Goal: Check status: Check status

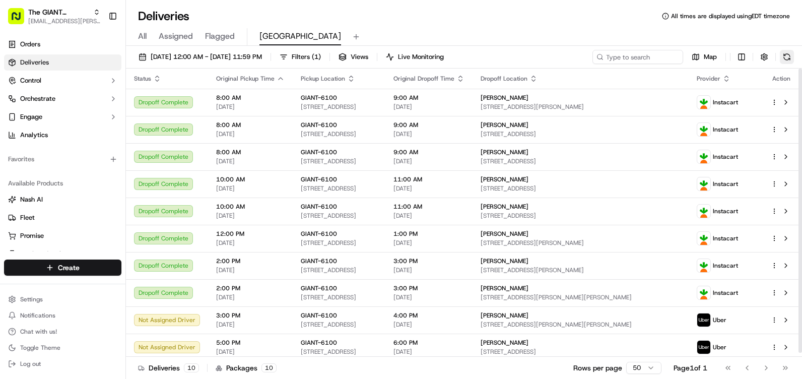
click at [793, 59] on button at bounding box center [787, 57] width 14 height 14
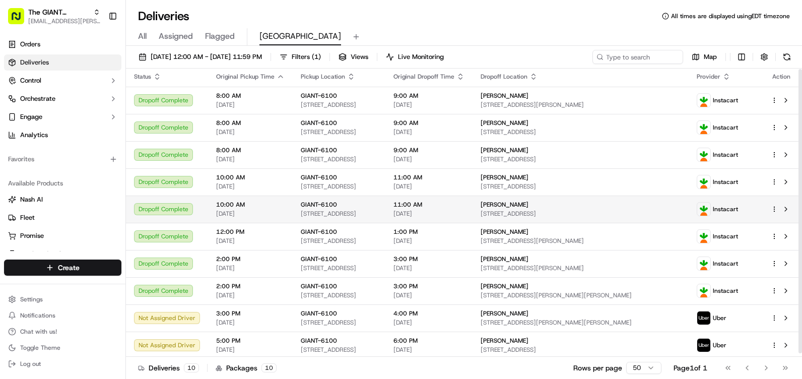
scroll to position [4, 0]
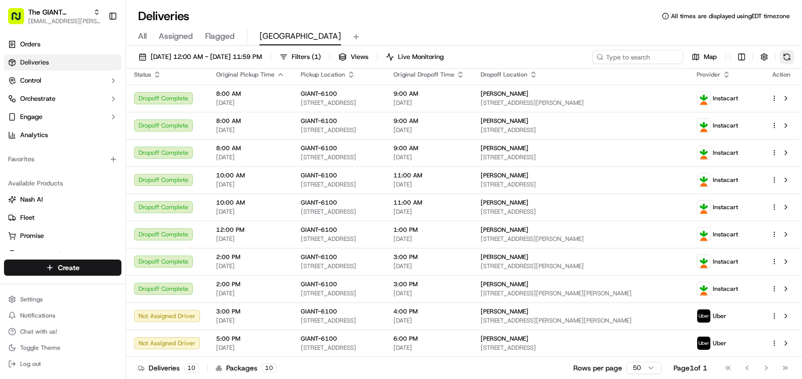
click at [788, 55] on button at bounding box center [787, 57] width 14 height 14
click at [791, 57] on button at bounding box center [787, 57] width 14 height 14
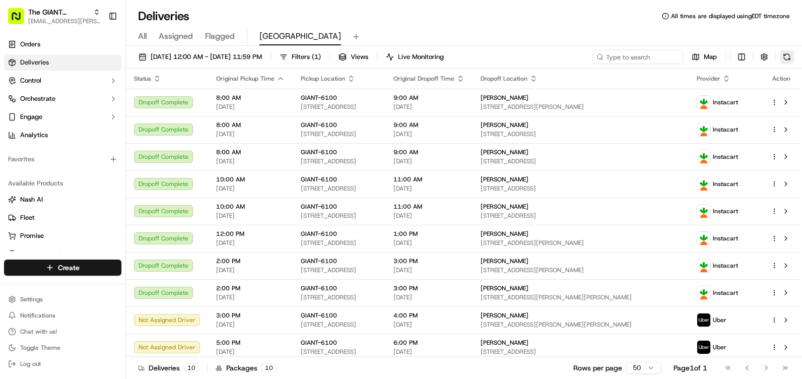
click at [789, 59] on button at bounding box center [787, 57] width 14 height 14
click at [787, 54] on button at bounding box center [787, 57] width 14 height 14
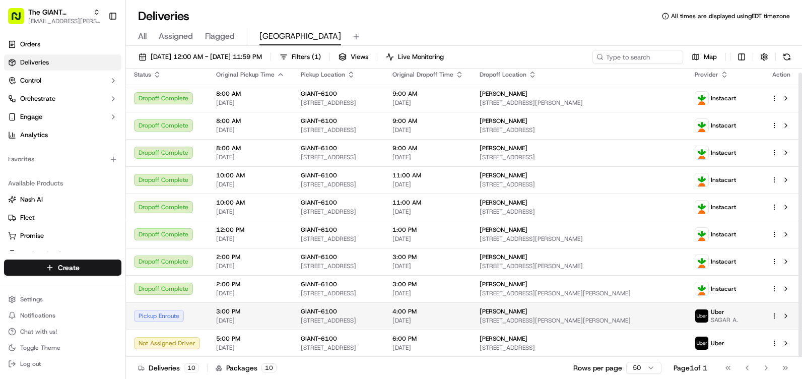
click at [649, 311] on div "[PERSON_NAME]" at bounding box center [579, 311] width 198 height 8
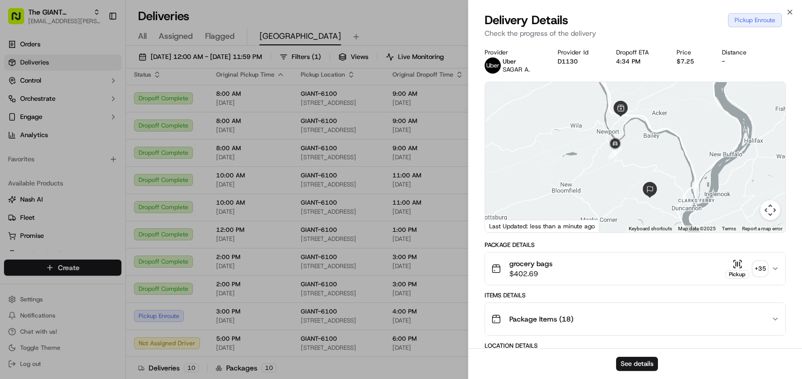
click at [786, 8] on div "Close Delivery Details Pickup Enroute Check the progress of the delivery Provid…" at bounding box center [635, 189] width 334 height 379
click at [790, 13] on icon "button" at bounding box center [790, 12] width 8 height 8
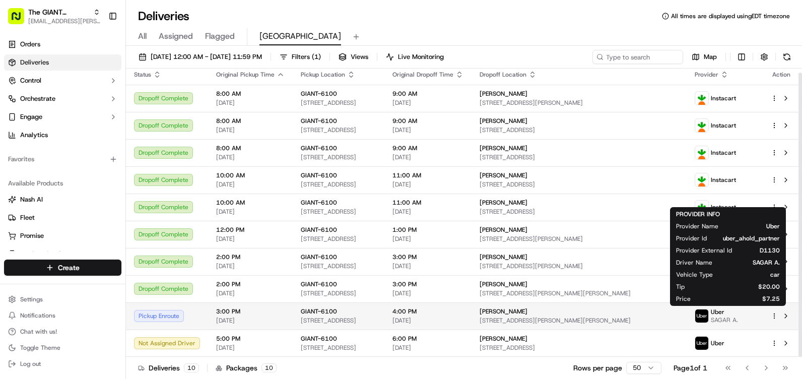
click at [733, 321] on span "SAGAR A." at bounding box center [724, 320] width 27 height 8
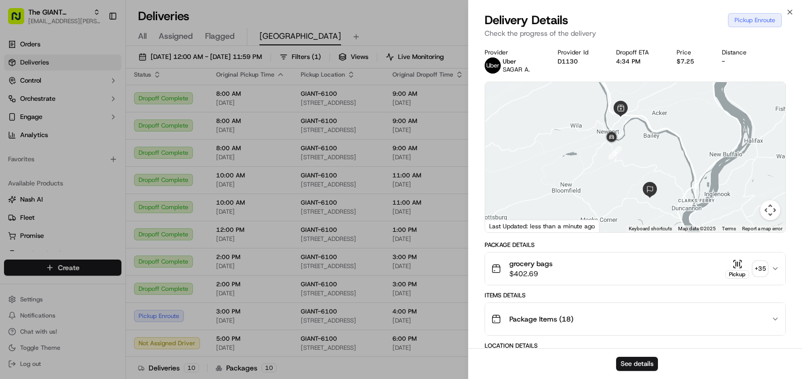
click at [794, 13] on div "Delivery Details Pickup Enroute Check the progress of the delivery" at bounding box center [634, 27] width 333 height 30
click at [789, 4] on div "Close Delivery Details Pickup Enroute Check the progress of the delivery Provid…" at bounding box center [635, 189] width 334 height 379
click at [790, 8] on div "Close Delivery Details Pickup Enroute Check the progress of the delivery Provid…" at bounding box center [635, 189] width 334 height 379
click at [790, 14] on icon "button" at bounding box center [790, 12] width 8 height 8
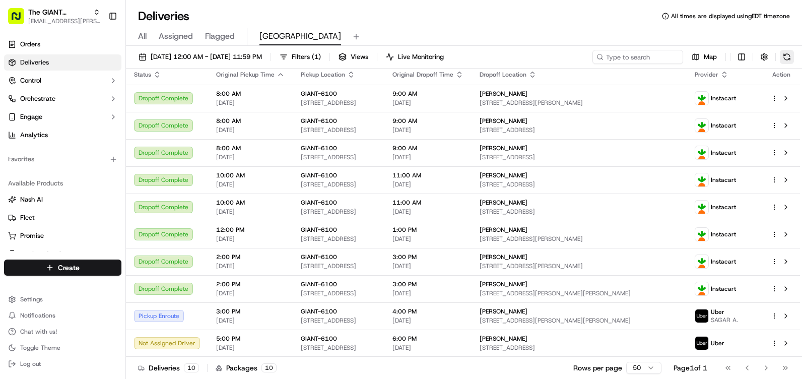
click at [785, 57] on button at bounding box center [787, 57] width 14 height 14
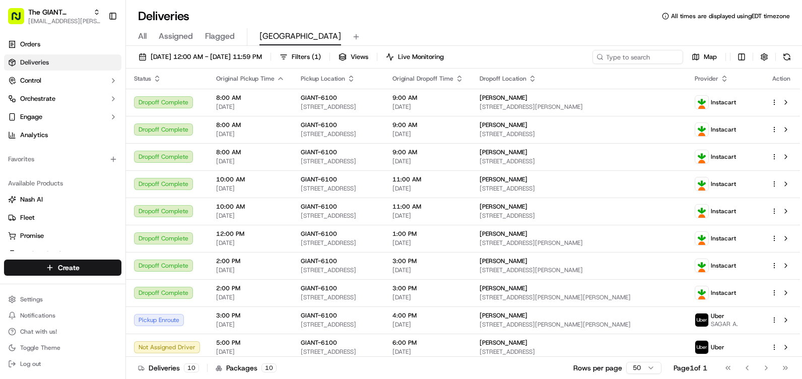
click at [784, 62] on button at bounding box center [787, 57] width 14 height 14
click at [784, 56] on button at bounding box center [787, 57] width 14 height 14
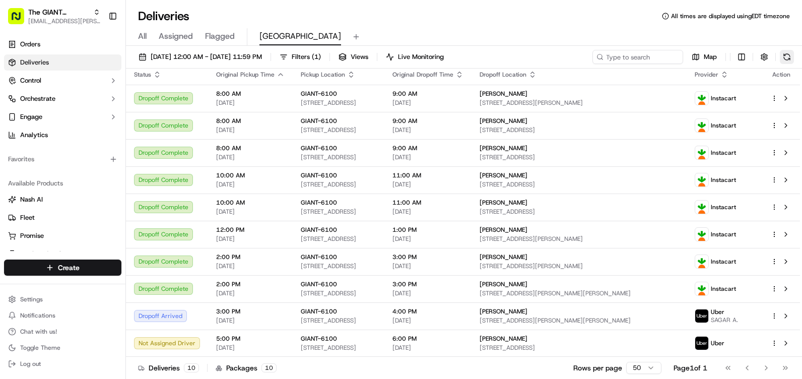
click at [782, 60] on button at bounding box center [787, 57] width 14 height 14
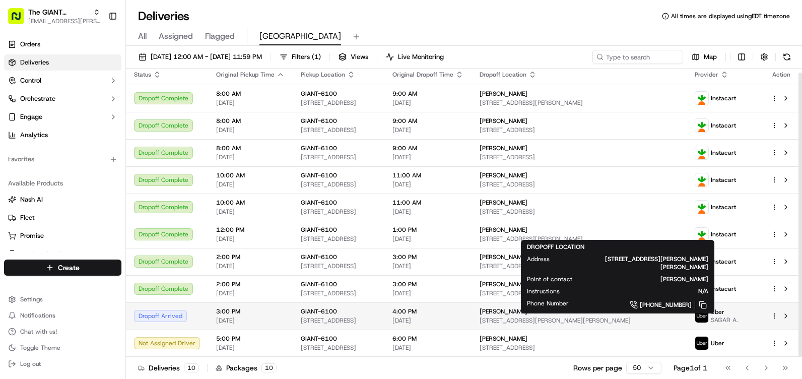
click at [581, 317] on span "[STREET_ADDRESS][PERSON_NAME][PERSON_NAME]" at bounding box center [579, 320] width 198 height 8
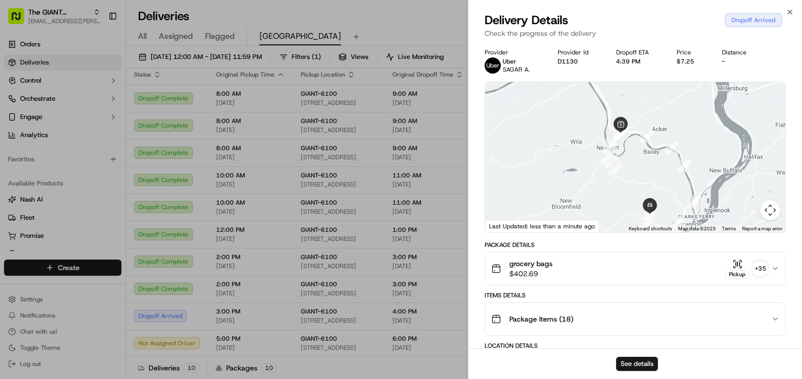
drag, startPoint x: 639, startPoint y: 162, endPoint x: 618, endPoint y: 161, distance: 21.2
click at [639, 186] on div at bounding box center [635, 157] width 300 height 150
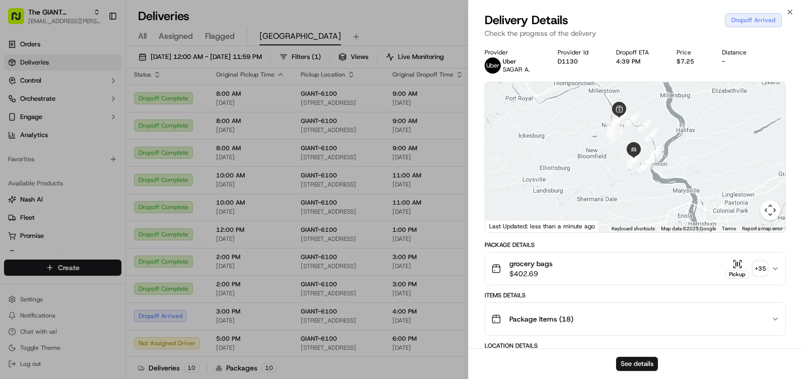
drag, startPoint x: 605, startPoint y: 182, endPoint x: 591, endPoint y: 136, distance: 48.6
click at [591, 135] on div at bounding box center [635, 157] width 300 height 150
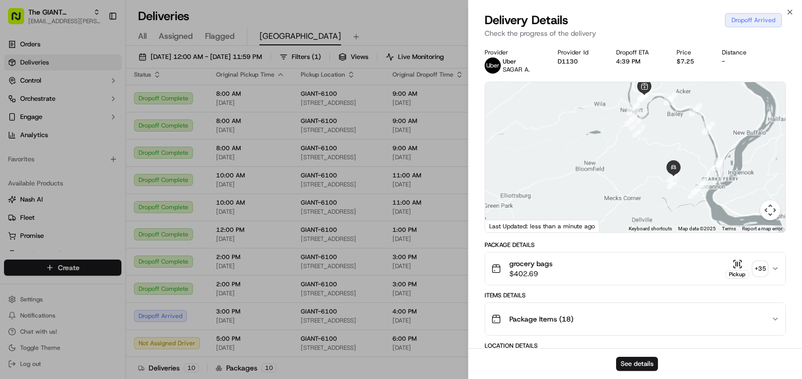
click at [782, 12] on div "Delivery Details Dropoff Arrived" at bounding box center [635, 20] width 301 height 16
click at [786, 12] on icon "button" at bounding box center [790, 12] width 8 height 8
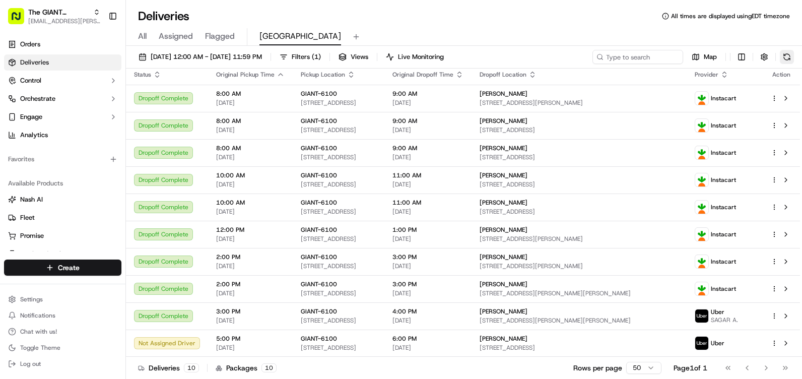
click at [786, 53] on button at bounding box center [787, 57] width 14 height 14
click at [790, 55] on button at bounding box center [787, 57] width 14 height 14
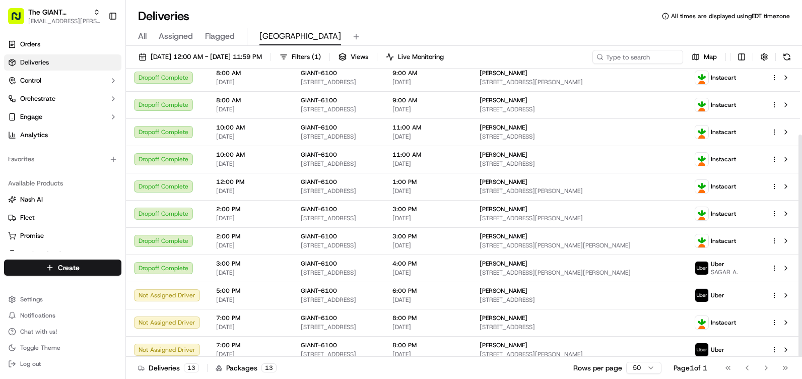
scroll to position [86, 0]
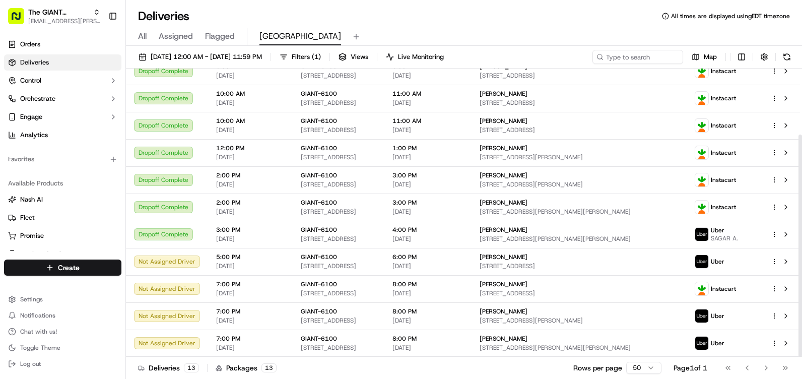
click at [779, 55] on div "Map" at bounding box center [693, 57] width 202 height 14
click at [783, 58] on button at bounding box center [787, 57] width 14 height 14
click at [786, 54] on button at bounding box center [787, 57] width 14 height 14
click at [86, 45] on link "Orders" at bounding box center [62, 44] width 117 height 16
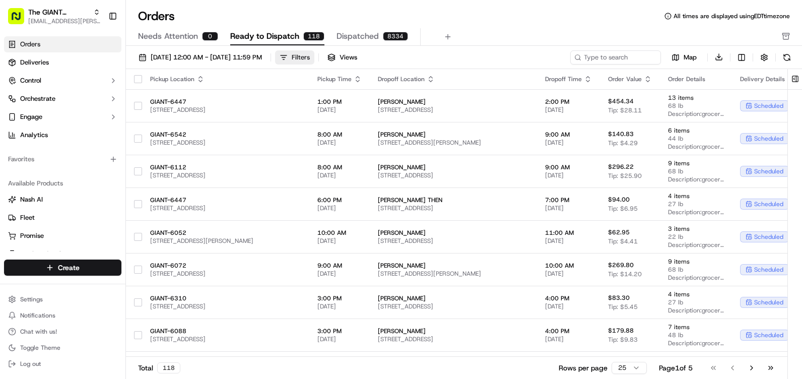
click at [314, 59] on button "Filters" at bounding box center [294, 57] width 39 height 14
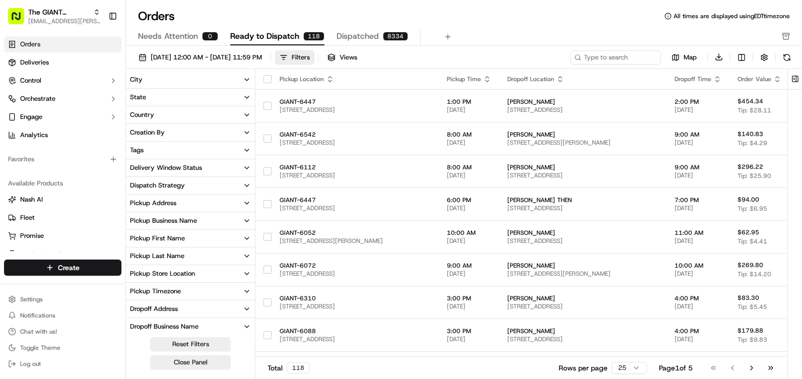
click at [196, 84] on button "City" at bounding box center [190, 79] width 129 height 17
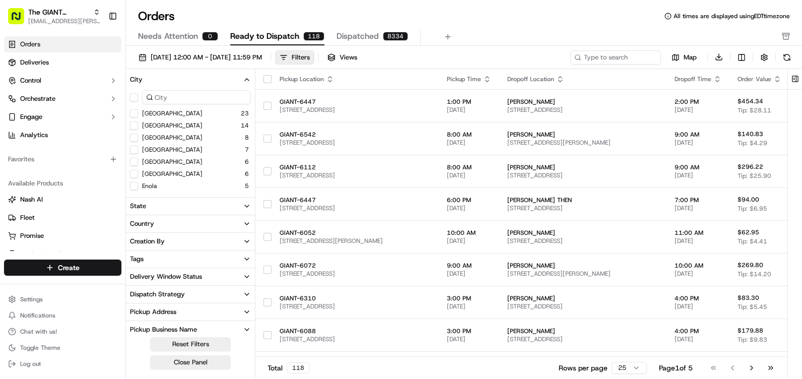
click at [183, 100] on input at bounding box center [196, 97] width 109 height 14
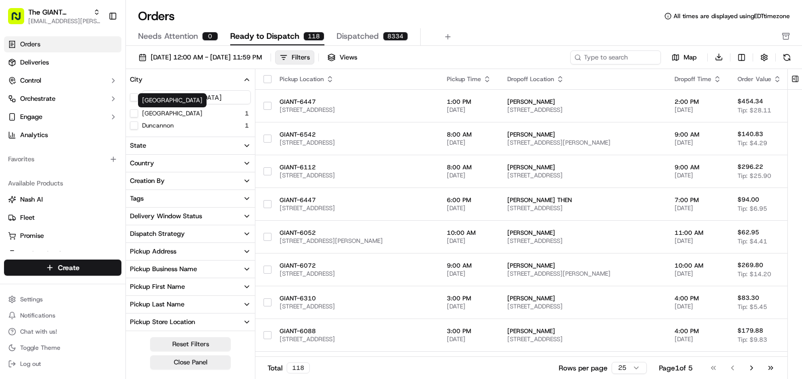
type input "[GEOGRAPHIC_DATA]"
click at [164, 112] on label "[GEOGRAPHIC_DATA]" at bounding box center [172, 113] width 60 height 8
click at [138, 112] on button "[GEOGRAPHIC_DATA]" at bounding box center [134, 113] width 8 height 8
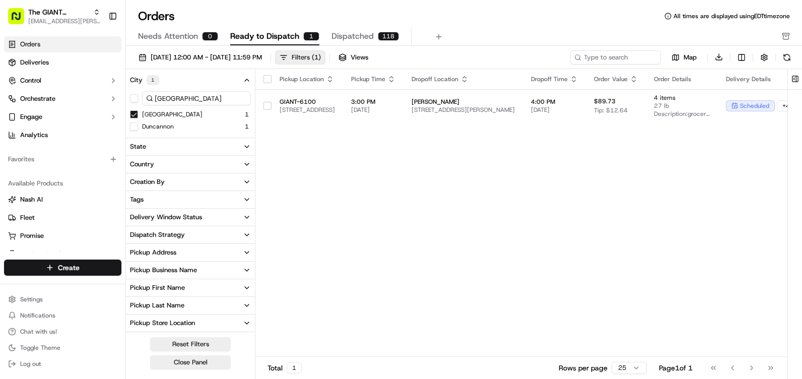
click at [325, 50] on button "Filters ( 1 )" at bounding box center [300, 57] width 50 height 14
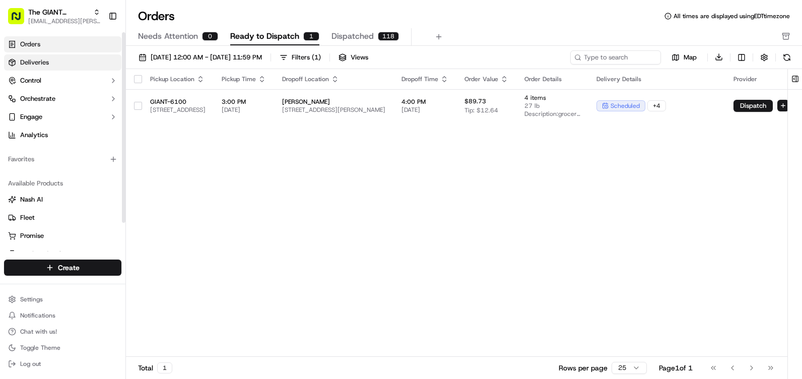
click at [77, 64] on link "Deliveries" at bounding box center [62, 62] width 117 height 16
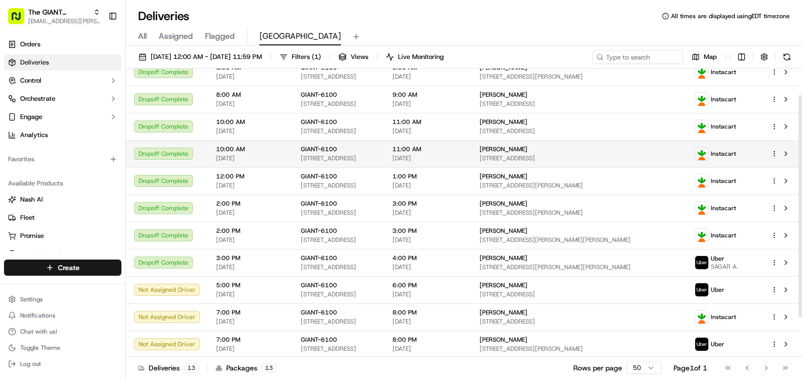
scroll to position [86, 0]
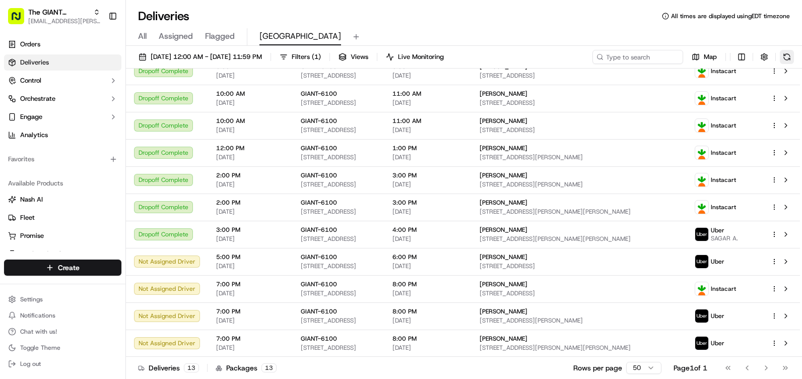
click at [785, 52] on button at bounding box center [787, 57] width 14 height 14
click at [788, 54] on button at bounding box center [787, 57] width 14 height 14
click at [791, 57] on button at bounding box center [787, 57] width 14 height 14
click at [786, 55] on button at bounding box center [787, 57] width 14 height 14
click at [792, 60] on button at bounding box center [787, 57] width 14 height 14
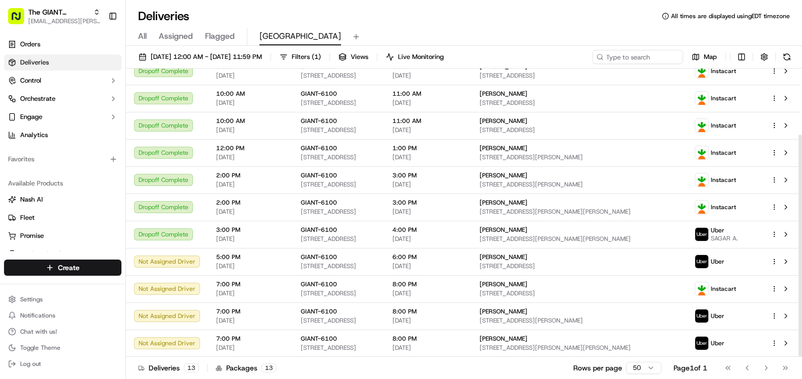
click at [801, 79] on div at bounding box center [800, 213] width 4 height 288
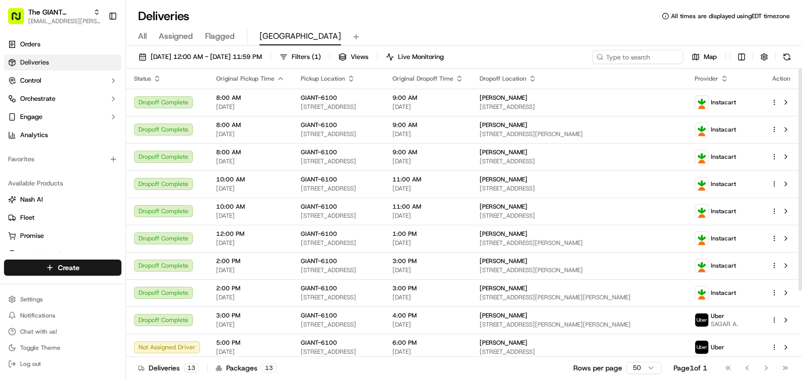
click at [788, 52] on button at bounding box center [787, 57] width 14 height 14
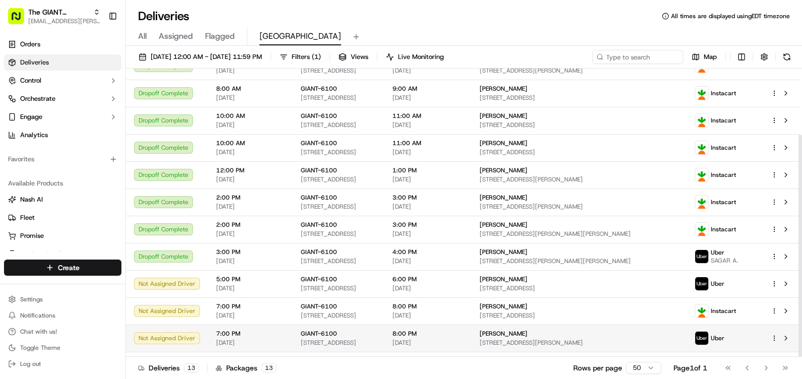
scroll to position [86, 0]
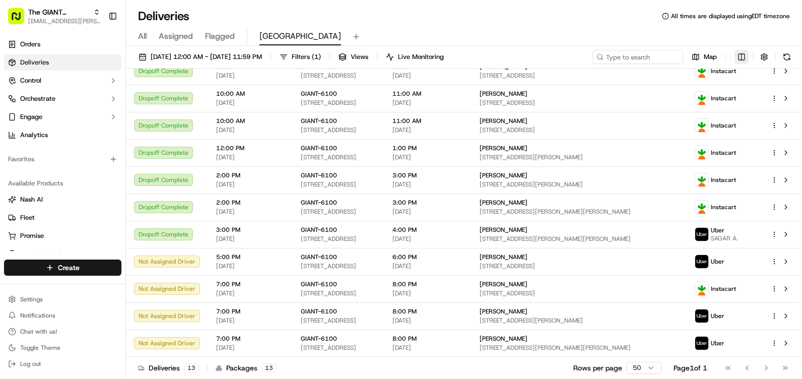
drag, startPoint x: 782, startPoint y: 58, endPoint x: 739, endPoint y: 57, distance: 42.8
click at [781, 58] on button at bounding box center [787, 57] width 14 height 14
click at [768, 55] on button "button" at bounding box center [764, 57] width 14 height 14
click at [781, 58] on button at bounding box center [787, 57] width 14 height 14
click at [778, 51] on div "Map" at bounding box center [693, 57] width 202 height 14
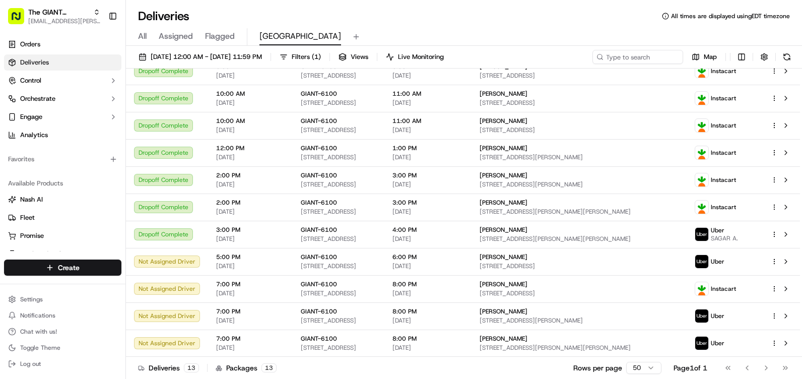
drag, startPoint x: 778, startPoint y: 51, endPoint x: 786, endPoint y: 60, distance: 11.8
click at [786, 60] on button at bounding box center [787, 57] width 14 height 14
click at [794, 55] on div "[DATE] 12:00 AM - [DATE] 11:59 PM Filters ( 1 ) Views Live Monitoring Map" at bounding box center [464, 59] width 676 height 19
click at [792, 55] on button at bounding box center [787, 57] width 14 height 14
click at [783, 55] on button at bounding box center [787, 57] width 14 height 14
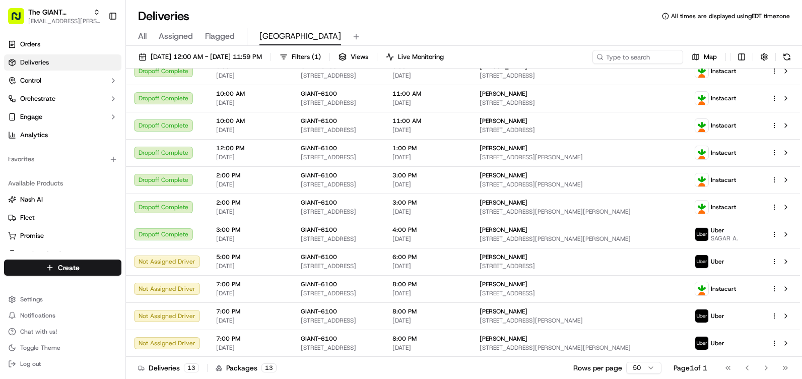
click at [786, 55] on button at bounding box center [787, 57] width 14 height 14
click at [785, 54] on button at bounding box center [787, 57] width 14 height 14
click at [780, 54] on button at bounding box center [787, 57] width 14 height 14
click at [786, 52] on button at bounding box center [787, 57] width 14 height 14
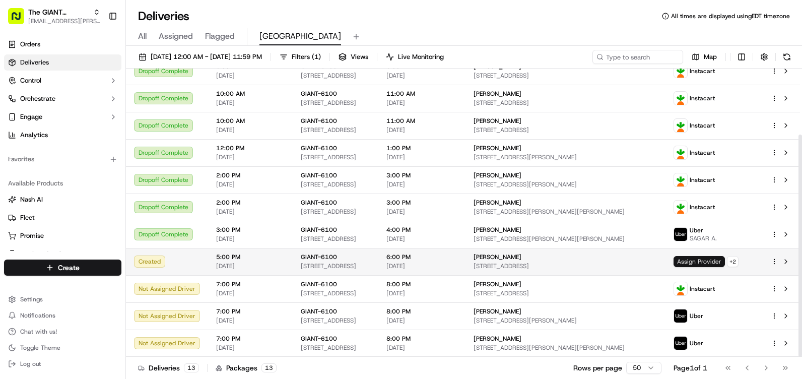
click at [717, 260] on span "Assign Provider" at bounding box center [699, 261] width 51 height 11
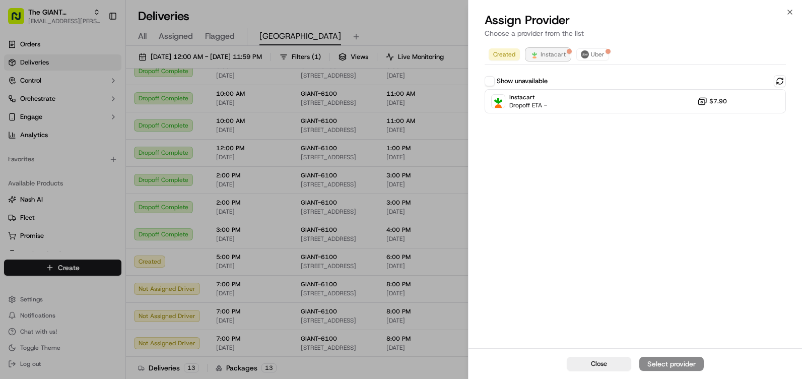
click at [564, 54] on span "Instacart" at bounding box center [553, 54] width 25 height 8
click at [677, 360] on div "Close Assigned" at bounding box center [634, 363] width 333 height 31
click at [598, 56] on span "Uber" at bounding box center [598, 54] width 14 height 8
click at [510, 52] on span "Created" at bounding box center [504, 54] width 22 height 8
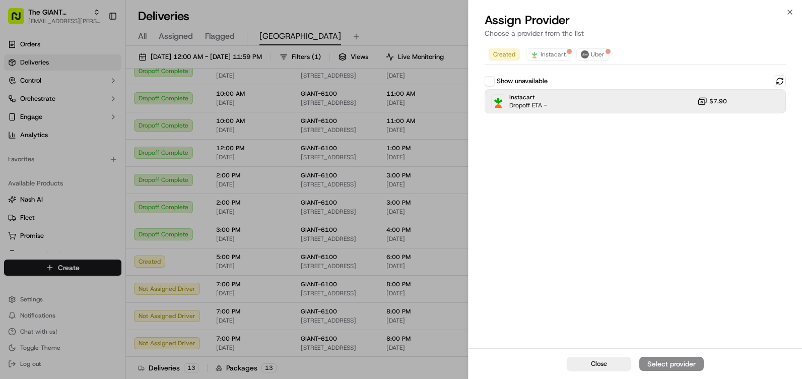
click at [718, 100] on span "$7.90" at bounding box center [718, 101] width 18 height 8
click at [678, 366] on div "Assign Provider" at bounding box center [671, 364] width 49 height 10
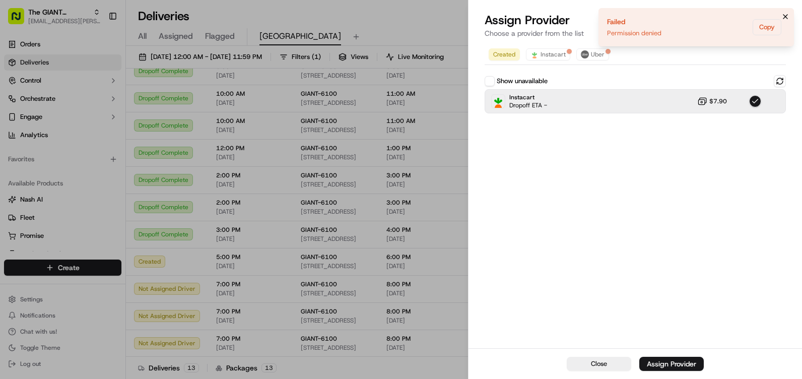
click at [783, 16] on icon "Notifications (F8)" at bounding box center [785, 17] width 8 height 8
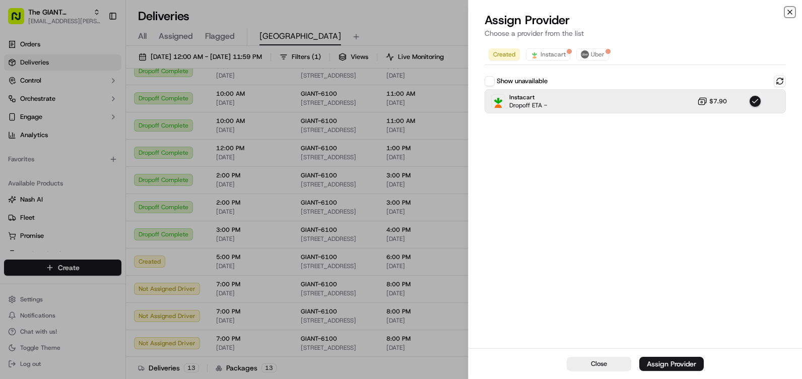
click at [786, 16] on icon "button" at bounding box center [790, 12] width 8 height 8
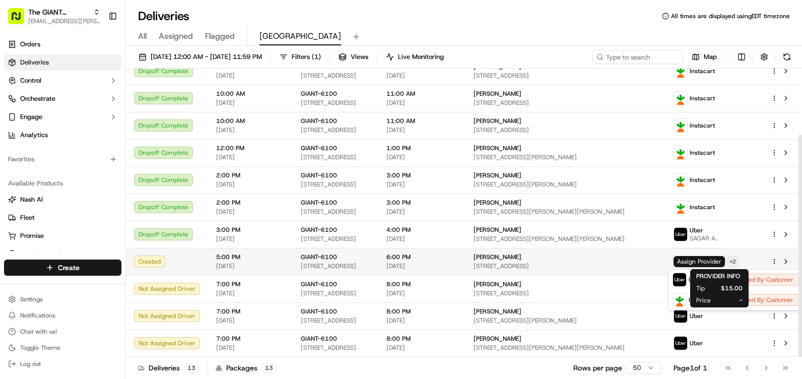
click at [743, 261] on html "The GIANT Company [PERSON_NAME][EMAIL_ADDRESS][PERSON_NAME][DOMAIN_NAME] Toggle…" at bounding box center [401, 189] width 802 height 379
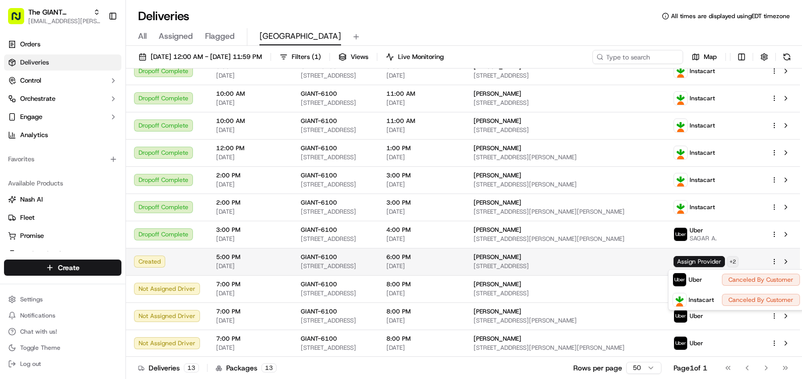
click at [746, 260] on html "The GIANT Company [PERSON_NAME][EMAIL_ADDRESS][PERSON_NAME][DOMAIN_NAME] Toggle…" at bounding box center [401, 189] width 802 height 379
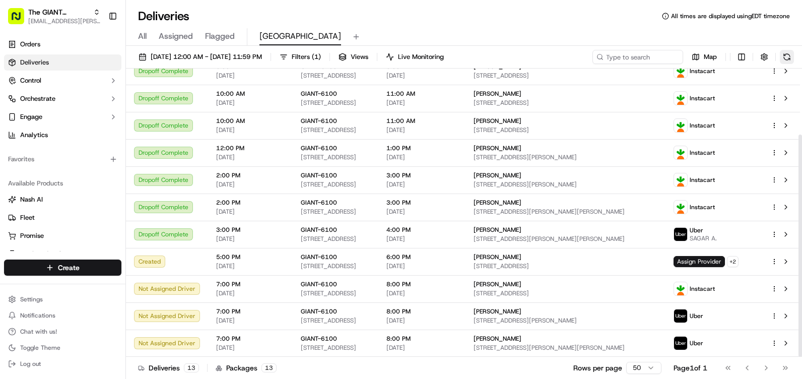
click at [786, 51] on button at bounding box center [787, 57] width 14 height 14
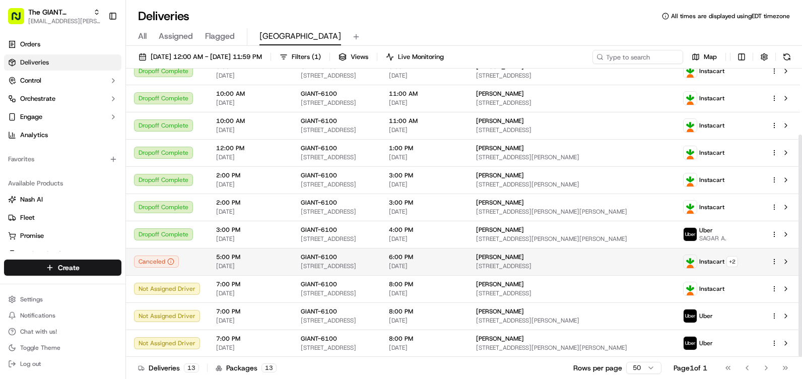
click at [774, 264] on html "The GIANT Company [PERSON_NAME][EMAIL_ADDRESS][PERSON_NAME][DOMAIN_NAME] Toggle…" at bounding box center [401, 189] width 802 height 379
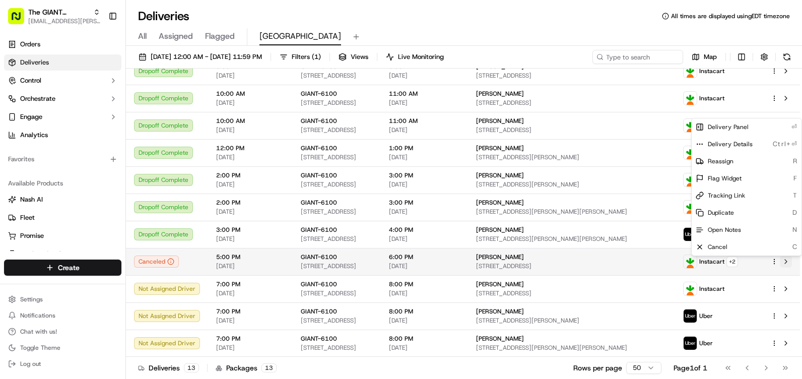
click at [783, 263] on html "The GIANT Company [PERSON_NAME][EMAIL_ADDRESS][PERSON_NAME][DOMAIN_NAME] Toggle…" at bounding box center [401, 189] width 802 height 379
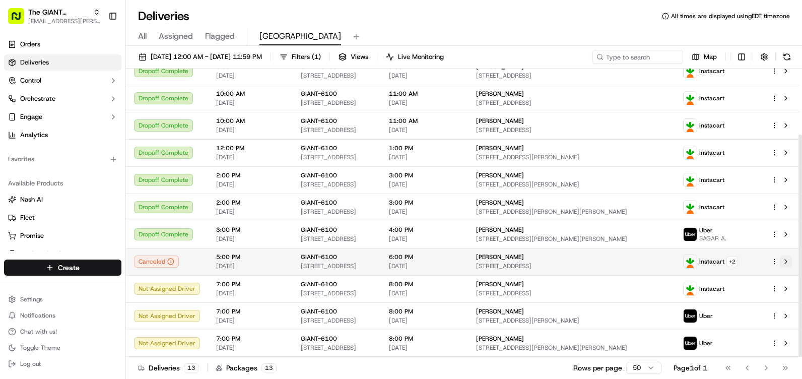
click at [785, 262] on button at bounding box center [786, 261] width 12 height 12
click at [167, 261] on icon at bounding box center [170, 261] width 7 height 7
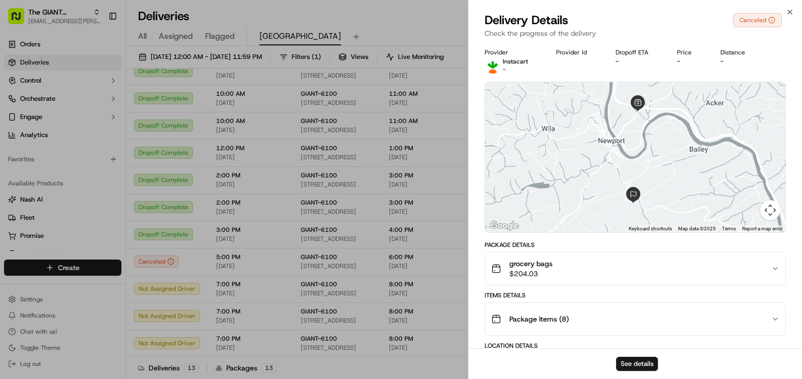
click at [785, 10] on div "Close Delivery Details Canceled Check the progress of the delivery Provider Ins…" at bounding box center [635, 189] width 334 height 379
click at [787, 10] on icon "button" at bounding box center [790, 12] width 8 height 8
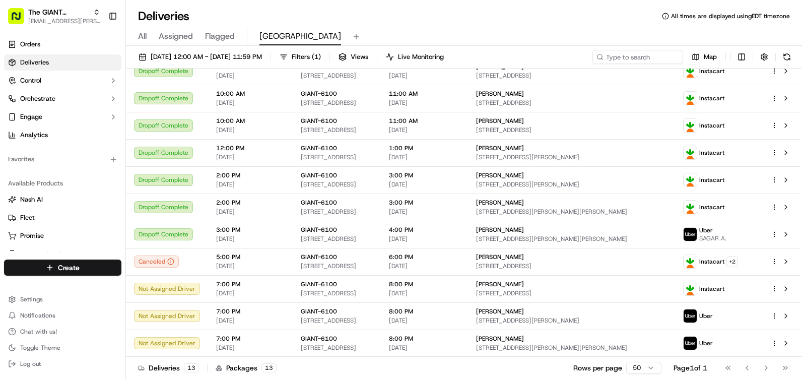
click at [785, 57] on button at bounding box center [787, 57] width 14 height 14
click at [791, 52] on button at bounding box center [787, 57] width 14 height 14
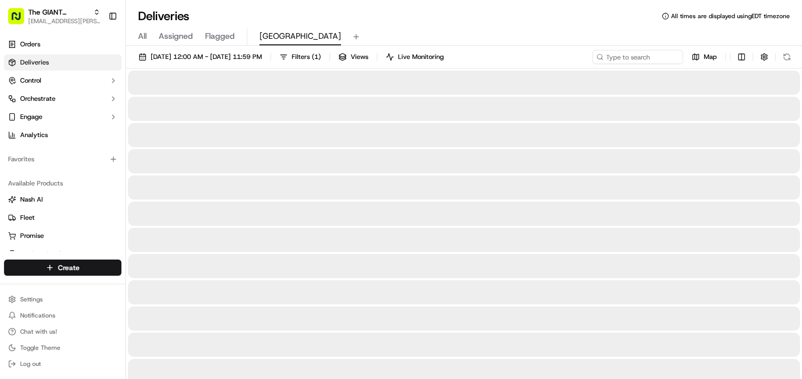
click at [608, 33] on div "All Assigned Flagged Newport" at bounding box center [464, 37] width 676 height 18
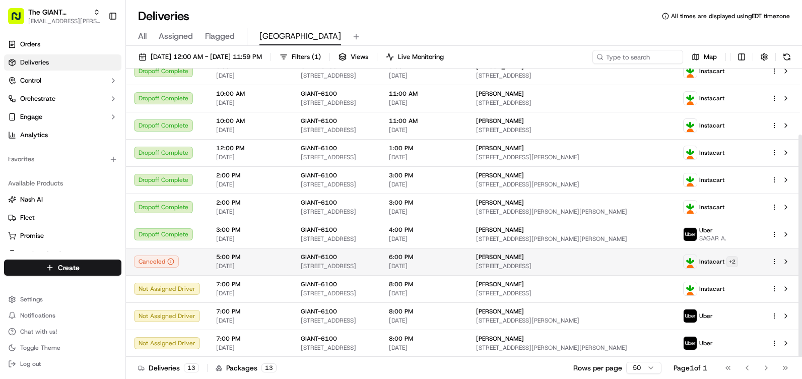
click at [748, 264] on html "The GIANT Company [PERSON_NAME][EMAIL_ADDRESS][PERSON_NAME][DOMAIN_NAME] Toggle…" at bounding box center [401, 189] width 802 height 379
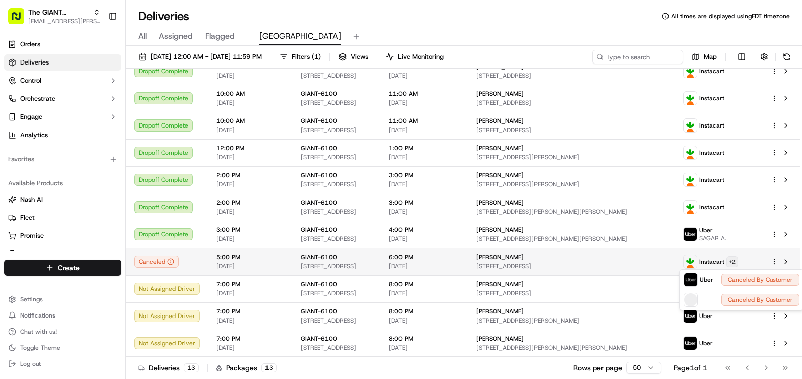
click at [747, 260] on html "The GIANT Company [PERSON_NAME][EMAIL_ADDRESS][PERSON_NAME][DOMAIN_NAME] Toggle…" at bounding box center [401, 189] width 802 height 379
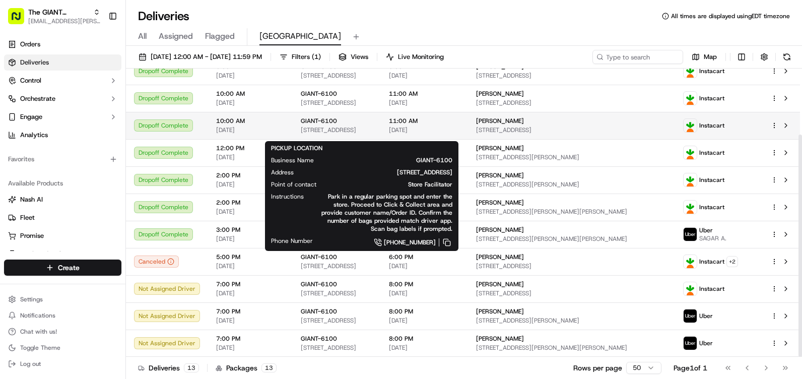
scroll to position [0, 0]
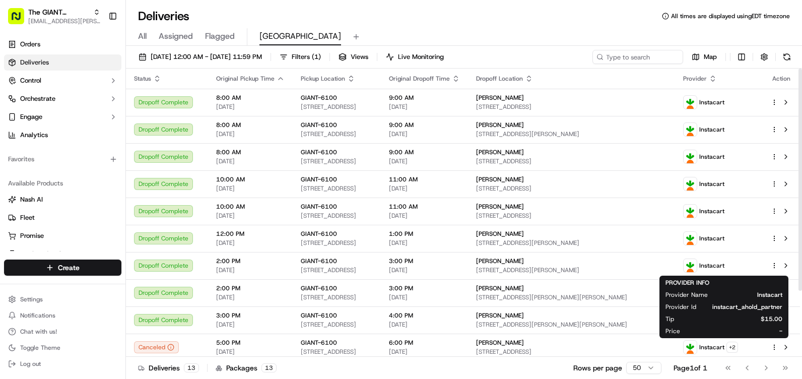
click at [788, 48] on div "[DATE] 12:00 AM - [DATE] 11:59 PM Filters ( 1 ) Views Live Monitoring Map Statu…" at bounding box center [464, 213] width 676 height 335
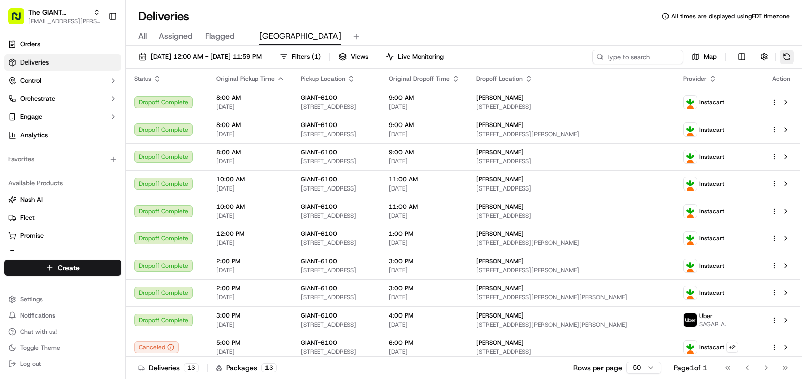
click at [788, 56] on button at bounding box center [787, 57] width 14 height 14
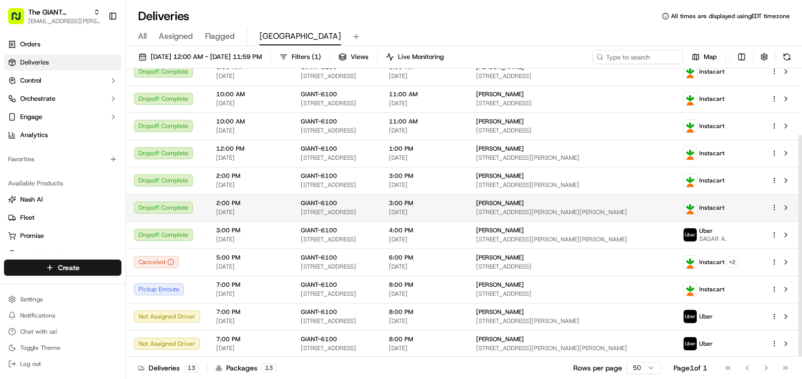
scroll to position [86, 0]
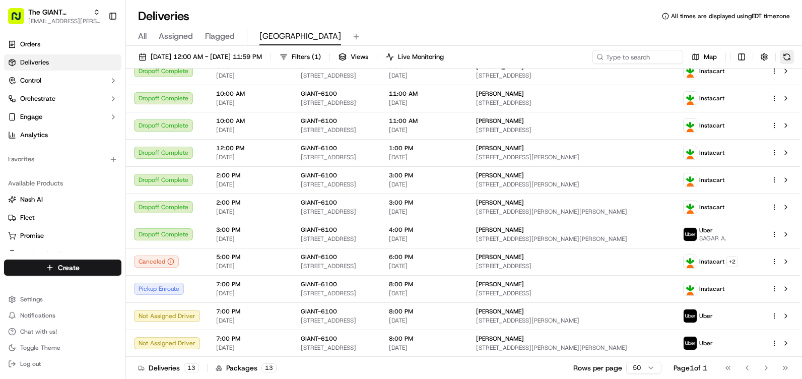
click at [789, 56] on button at bounding box center [787, 57] width 14 height 14
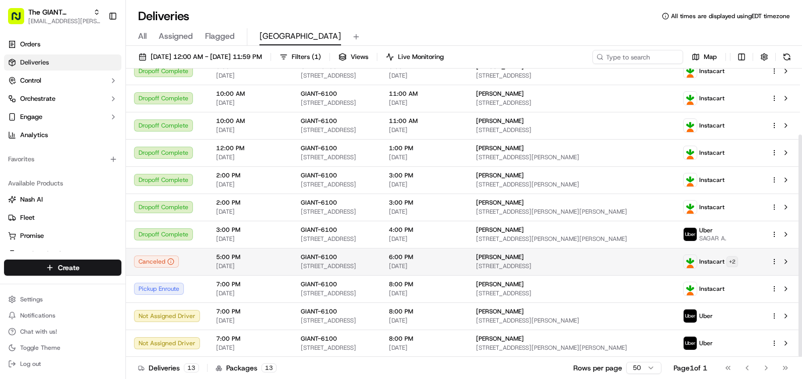
click at [741, 261] on html "The GIANT Company [PERSON_NAME][EMAIL_ADDRESS][PERSON_NAME][DOMAIN_NAME] Toggle…" at bounding box center [401, 189] width 802 height 379
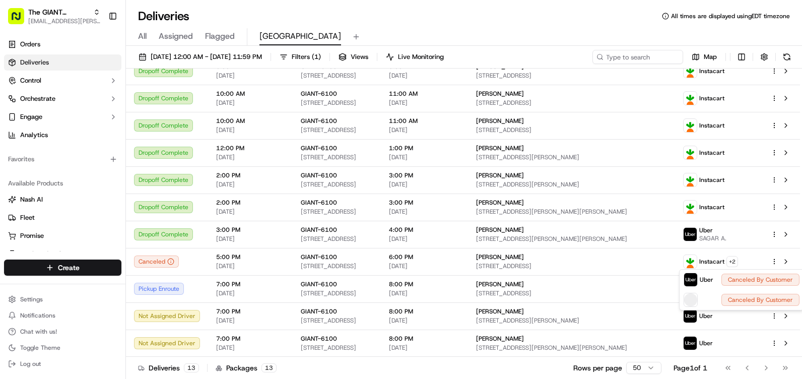
click at [552, 30] on html "The GIANT Company [PERSON_NAME][EMAIL_ADDRESS][PERSON_NAME][DOMAIN_NAME] Toggle…" at bounding box center [401, 189] width 802 height 379
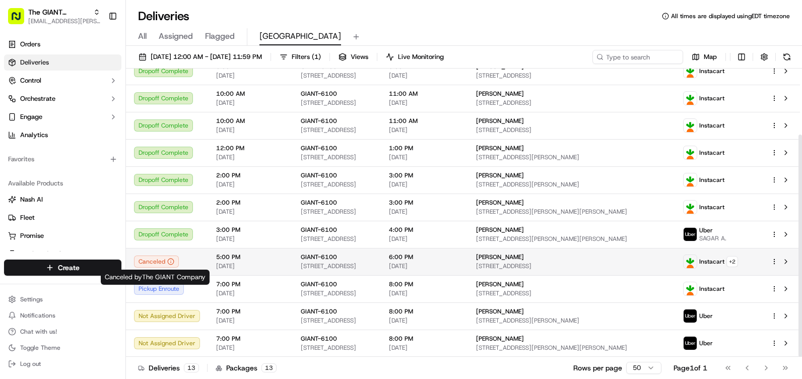
click at [168, 262] on icon at bounding box center [170, 261] width 7 height 7
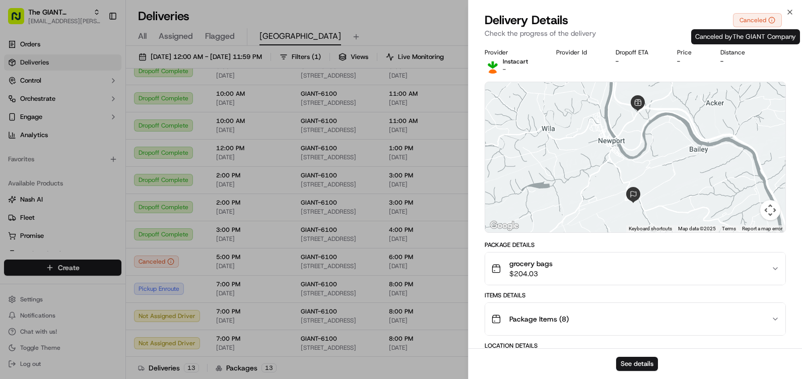
click at [767, 23] on div "Canceled" at bounding box center [757, 20] width 49 height 14
click at [789, 12] on icon "button" at bounding box center [790, 12] width 8 height 8
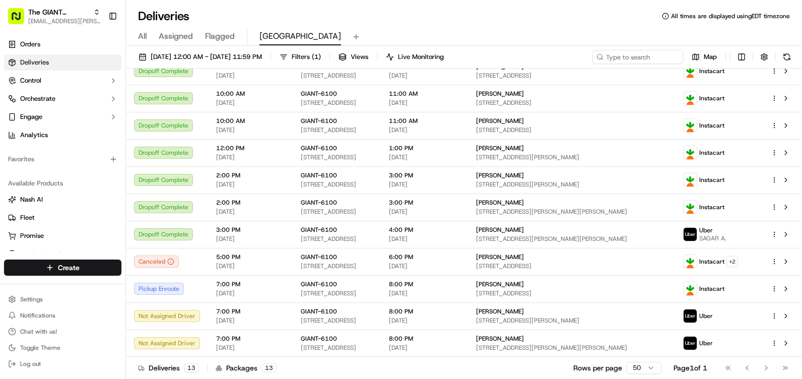
click at [777, 60] on div "Map" at bounding box center [693, 57] width 202 height 14
click at [778, 59] on div "Map" at bounding box center [693, 57] width 202 height 14
click at [782, 58] on button at bounding box center [787, 57] width 14 height 14
drag, startPoint x: 99, startPoint y: 44, endPoint x: 113, endPoint y: 42, distance: 14.2
click at [99, 44] on link "Orders" at bounding box center [62, 44] width 117 height 16
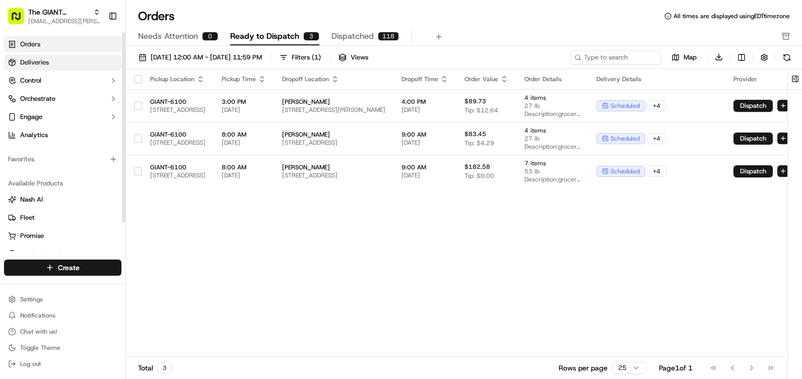
click at [58, 63] on link "Deliveries" at bounding box center [62, 62] width 117 height 16
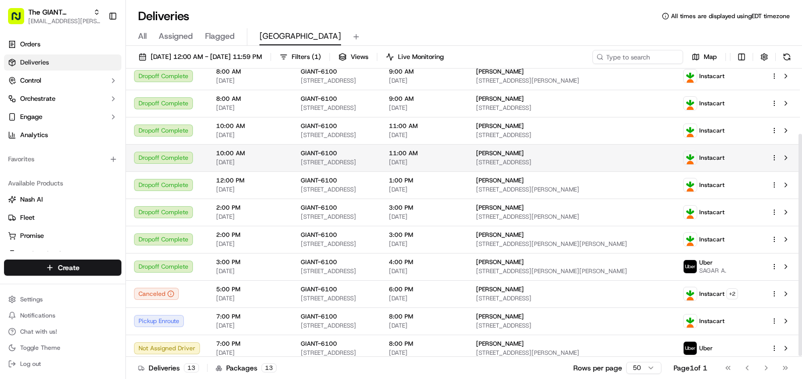
scroll to position [86, 0]
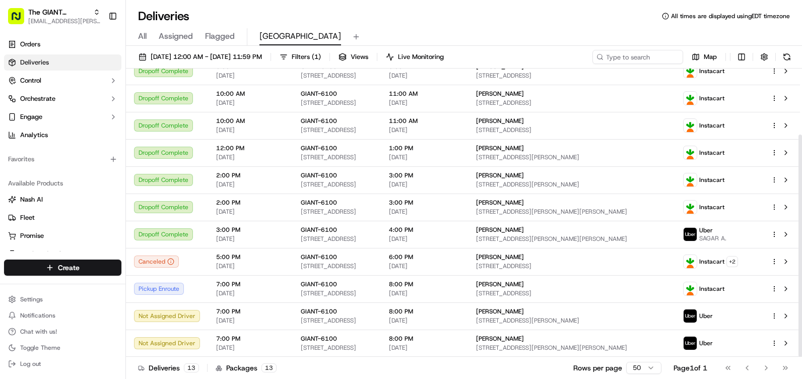
click at [783, 54] on button at bounding box center [787, 57] width 14 height 14
click at [793, 52] on button at bounding box center [787, 57] width 14 height 14
click at [779, 53] on div "Map" at bounding box center [693, 57] width 202 height 14
click at [789, 53] on button at bounding box center [787, 57] width 14 height 14
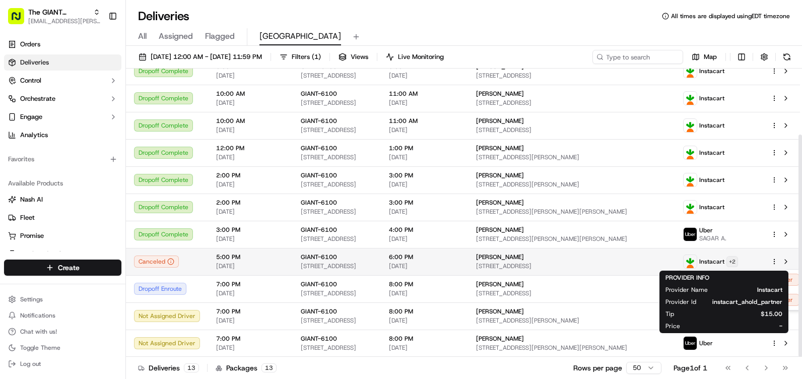
click at [744, 259] on html "The GIANT Company [PERSON_NAME][EMAIL_ADDRESS][PERSON_NAME][DOMAIN_NAME] Toggle…" at bounding box center [401, 189] width 802 height 379
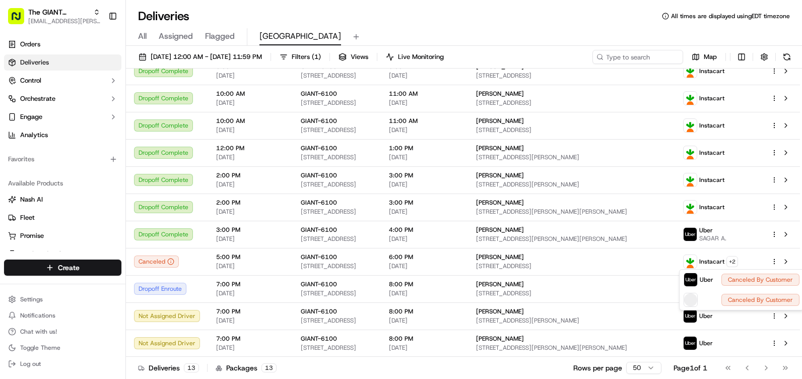
click at [648, 25] on html "The GIANT Company [PERSON_NAME][EMAIL_ADDRESS][PERSON_NAME][DOMAIN_NAME] Toggle…" at bounding box center [401, 189] width 802 height 379
drag, startPoint x: 790, startPoint y: 57, endPoint x: 698, endPoint y: 34, distance: 95.4
click at [790, 58] on button at bounding box center [787, 57] width 14 height 14
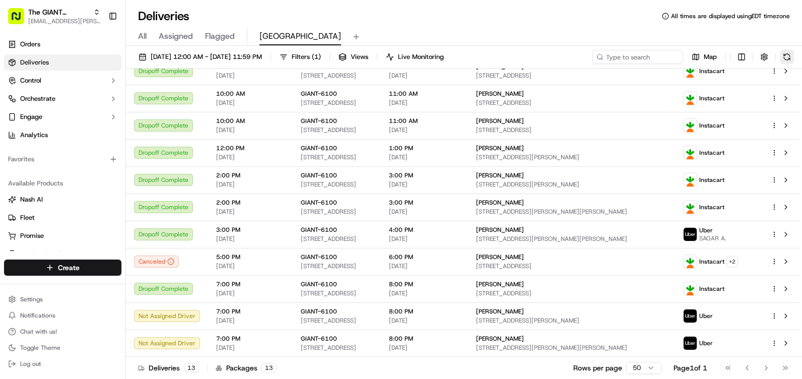
click at [783, 56] on button at bounding box center [787, 57] width 14 height 14
click at [790, 48] on div "[DATE] 12:00 AM - [DATE] 11:59 PM Filters ( 1 ) Views Live Monitoring Map Statu…" at bounding box center [464, 213] width 676 height 335
click at [790, 52] on button at bounding box center [787, 57] width 14 height 14
click at [790, 70] on button at bounding box center [786, 71] width 12 height 12
click at [790, 54] on button at bounding box center [787, 57] width 14 height 14
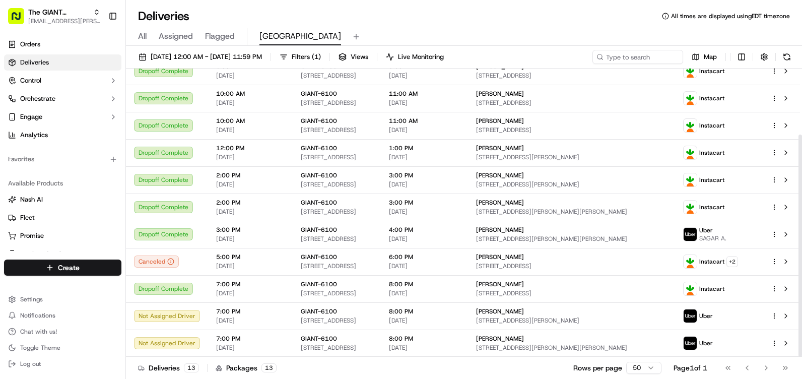
click at [794, 56] on div "[DATE] 12:00 AM - [DATE] 11:59 PM Filters ( 1 ) Views Live Monitoring Map" at bounding box center [464, 59] width 676 height 19
click at [793, 56] on button at bounding box center [787, 57] width 14 height 14
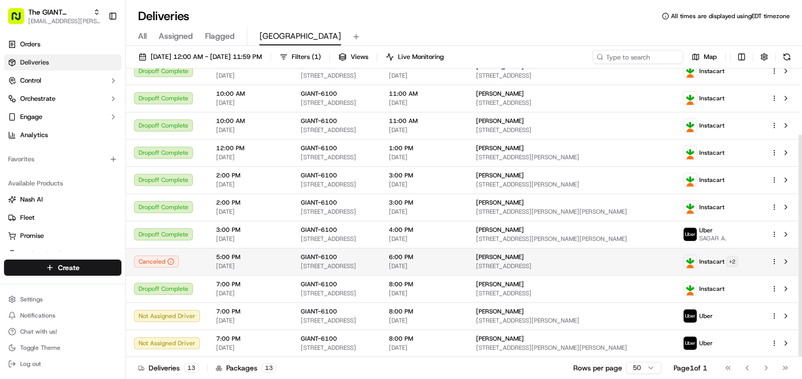
click at [747, 261] on html "The GIANT Company [PERSON_NAME][EMAIL_ADDRESS][PERSON_NAME][DOMAIN_NAME] Toggle…" at bounding box center [401, 189] width 802 height 379
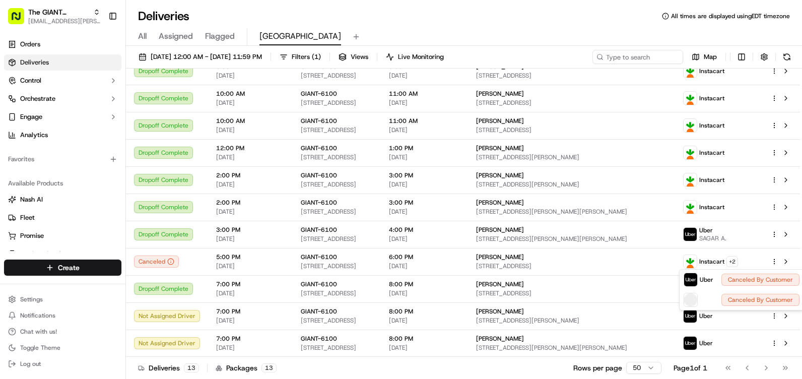
click at [747, 261] on html "The GIANT Company [PERSON_NAME][EMAIL_ADDRESS][PERSON_NAME][DOMAIN_NAME] Toggle…" at bounding box center [401, 189] width 802 height 379
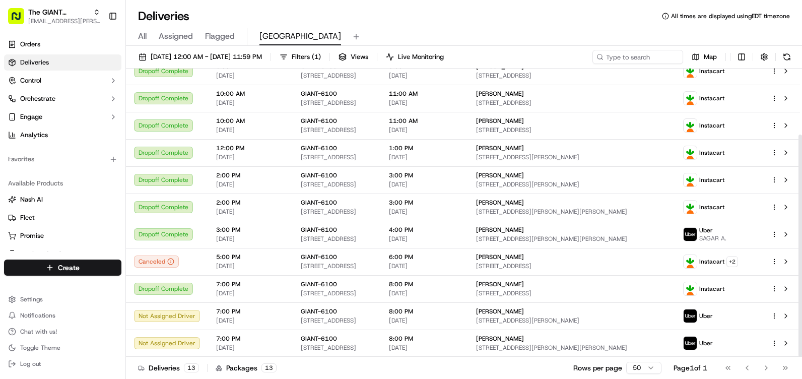
click at [578, 7] on div "Deliveries All times are displayed using EDT timezone All Assigned Flagged Newp…" at bounding box center [464, 189] width 676 height 379
click at [792, 63] on button at bounding box center [787, 57] width 14 height 14
click at [788, 53] on button at bounding box center [787, 57] width 14 height 14
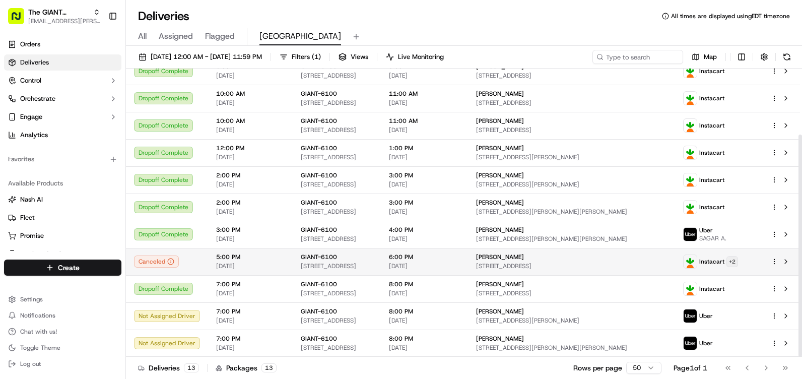
click at [749, 263] on html "The GIANT Company [PERSON_NAME][EMAIL_ADDRESS][PERSON_NAME][DOMAIN_NAME] Toggle…" at bounding box center [401, 189] width 802 height 379
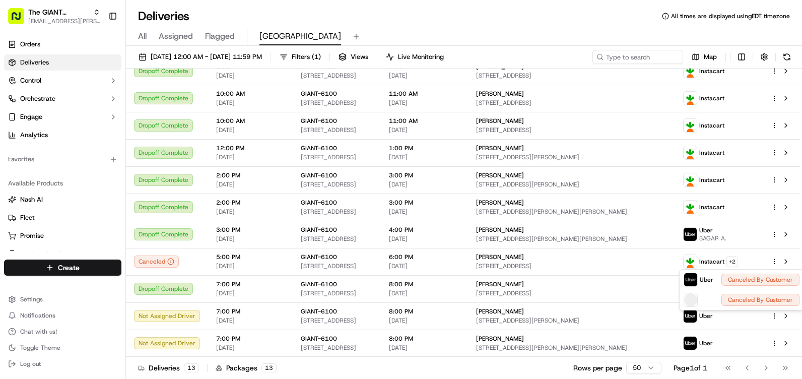
click at [589, 30] on html "The GIANT Company [PERSON_NAME][EMAIL_ADDRESS][PERSON_NAME][DOMAIN_NAME] Toggle…" at bounding box center [401, 189] width 802 height 379
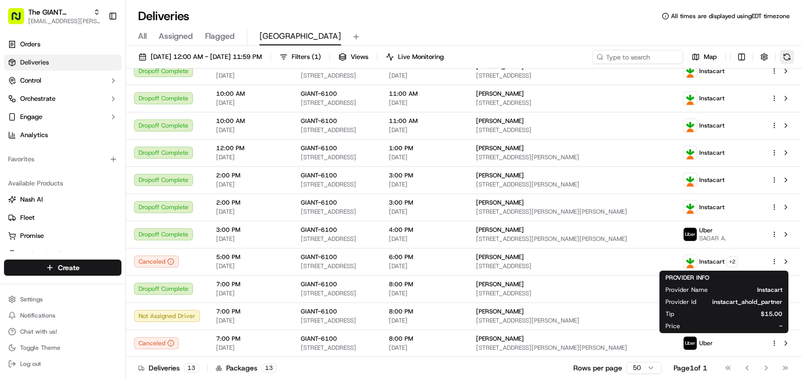
click at [782, 56] on button at bounding box center [787, 57] width 14 height 14
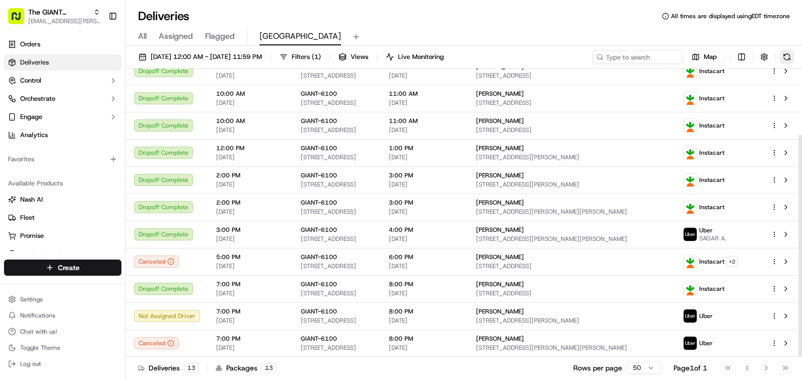
click at [790, 63] on button at bounding box center [787, 57] width 14 height 14
click at [790, 50] on button at bounding box center [787, 57] width 14 height 14
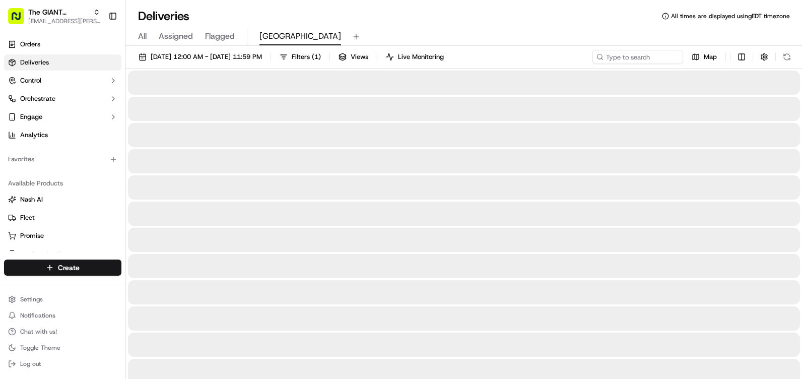
click at [597, 25] on div "All Assigned Flagged Newport" at bounding box center [464, 35] width 676 height 22
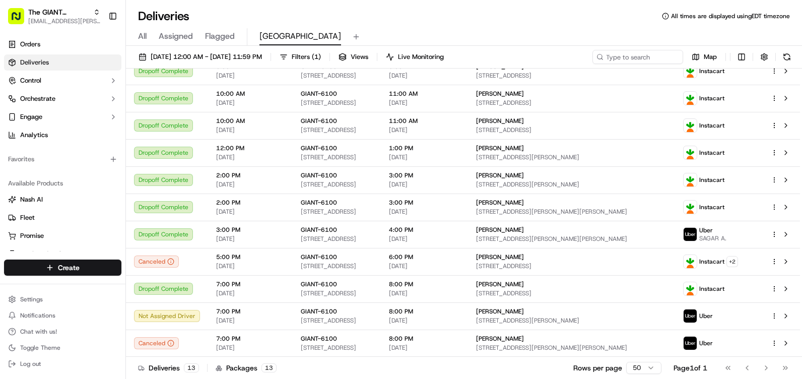
click at [601, 40] on div "All Assigned Flagged Newport" at bounding box center [464, 37] width 676 height 18
click at [795, 52] on div "[DATE] 12:00 AM - [DATE] 11:59 PM Filters ( 1 ) Views Live Monitoring Map" at bounding box center [464, 59] width 676 height 19
click at [785, 61] on button at bounding box center [787, 57] width 14 height 14
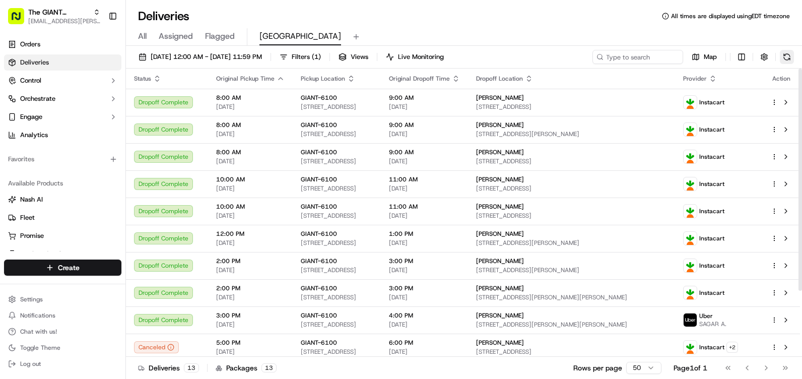
click at [783, 52] on button at bounding box center [787, 57] width 14 height 14
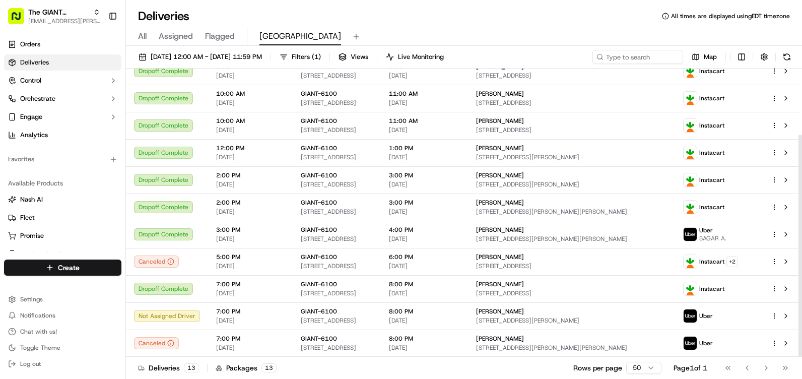
click at [794, 52] on div "[DATE] 12:00 AM - [DATE] 11:59 PM Filters ( 1 ) Views Live Monitoring Map" at bounding box center [464, 59] width 676 height 19
click at [791, 51] on button at bounding box center [787, 57] width 14 height 14
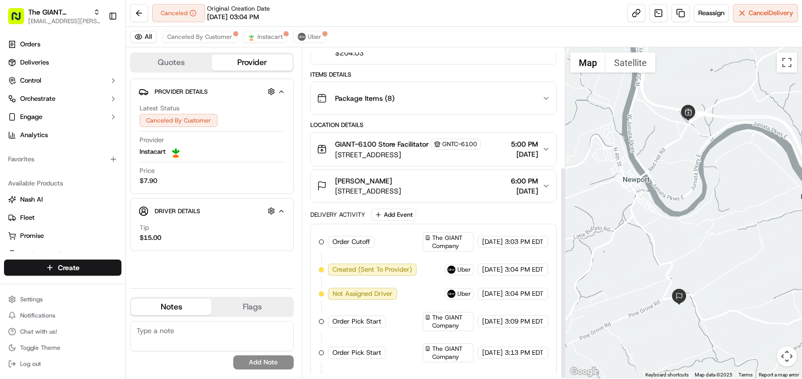
scroll to position [186, 0]
